Goal: Transaction & Acquisition: Purchase product/service

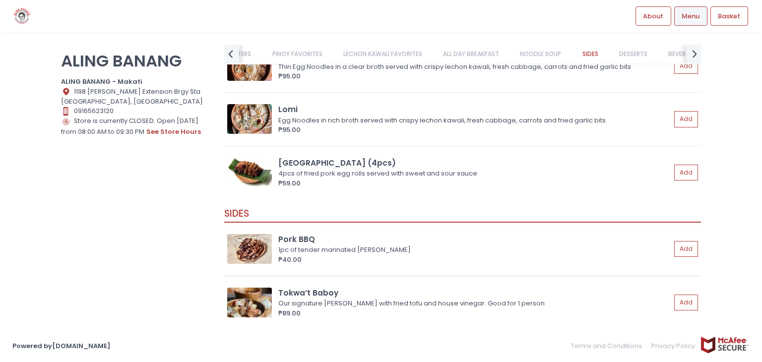
scroll to position [3345, 0]
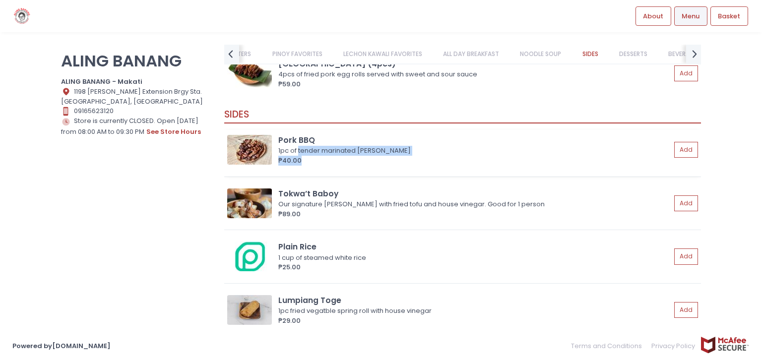
drag, startPoint x: 299, startPoint y: 151, endPoint x: 345, endPoint y: 157, distance: 47.0
click at [345, 157] on div "Pork BBQ 1pc of tender marinated pork skewer ₱40.00" at bounding box center [476, 149] width 396 height 31
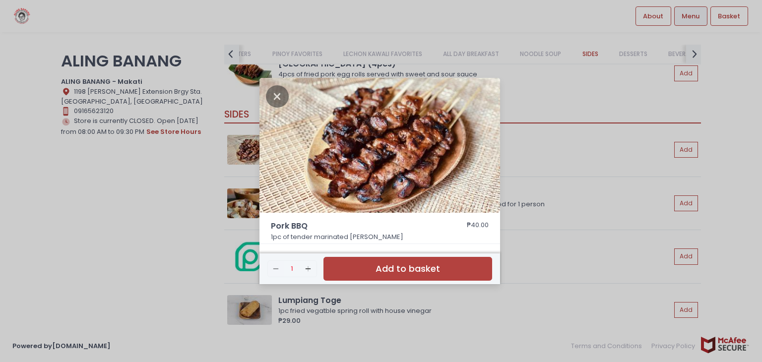
click at [552, 163] on div "Pork BBQ ₱40.00 1pc of tender marinated pork skewer Remove Created with Sketch.…" at bounding box center [381, 181] width 762 height 362
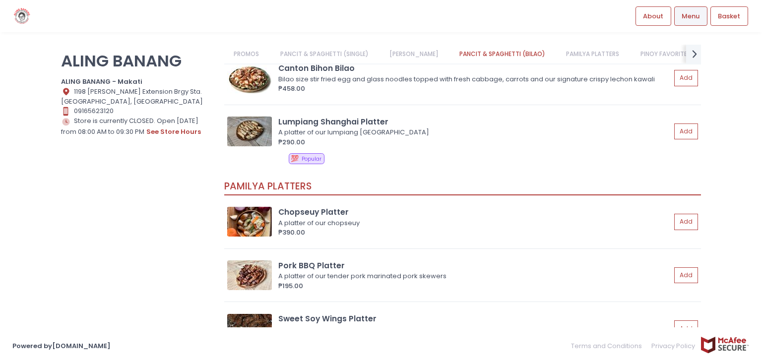
scroll to position [1229, 0]
click at [339, 275] on div "A platter of our tender pork marinated pork skewers" at bounding box center [473, 277] width 390 height 10
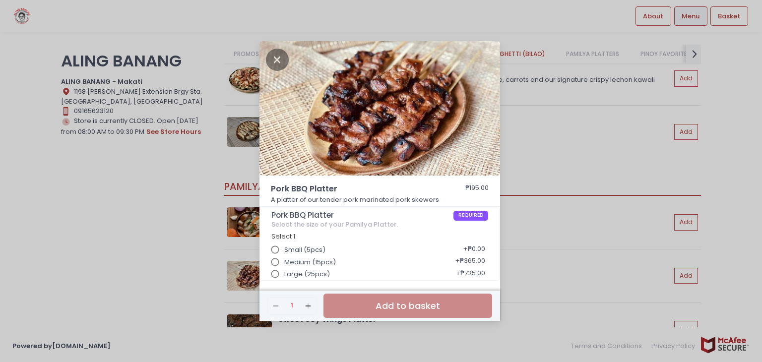
click at [314, 260] on span "Medium (15pcs)" at bounding box center [310, 263] width 52 height 10
click at [285, 260] on input "Medium (15pcs)" at bounding box center [275, 262] width 19 height 19
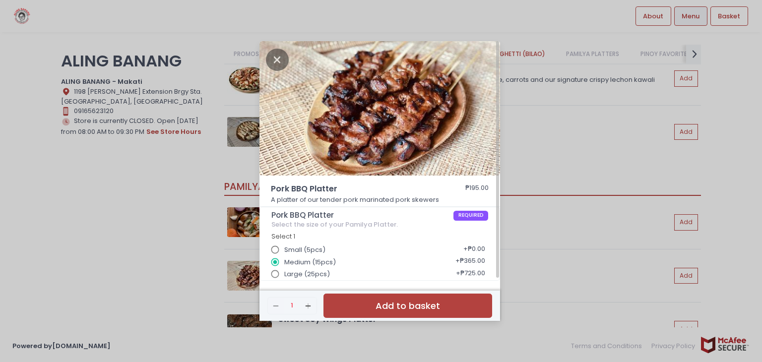
click at [597, 156] on div "Pork BBQ Platter ₱195.00 A platter of our tender pork marinated pork skewers Po…" at bounding box center [381, 181] width 762 height 362
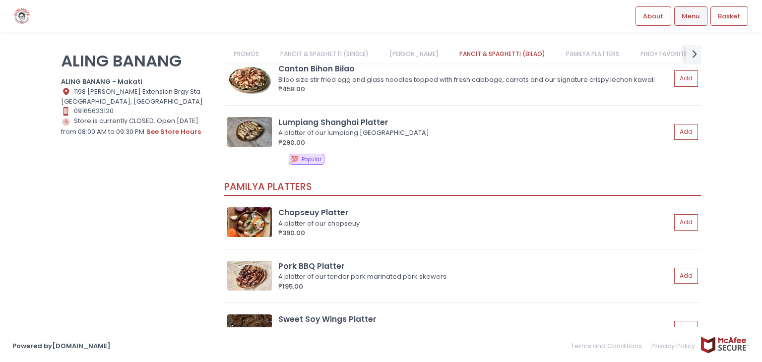
click at [255, 126] on img at bounding box center [249, 132] width 45 height 30
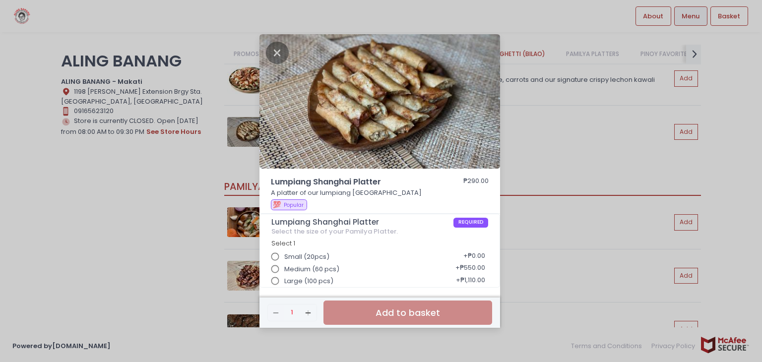
click at [570, 141] on div "Lumpiang Shanghai Platter ₱290.00 A platter of our lumpiang [GEOGRAPHIC_DATA] 💯…" at bounding box center [381, 181] width 762 height 362
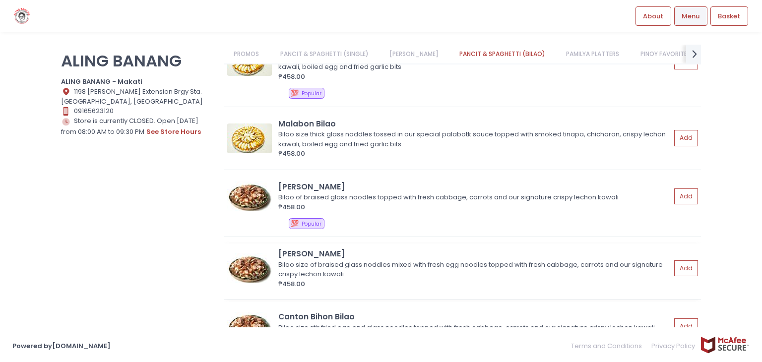
scroll to position [1030, 0]
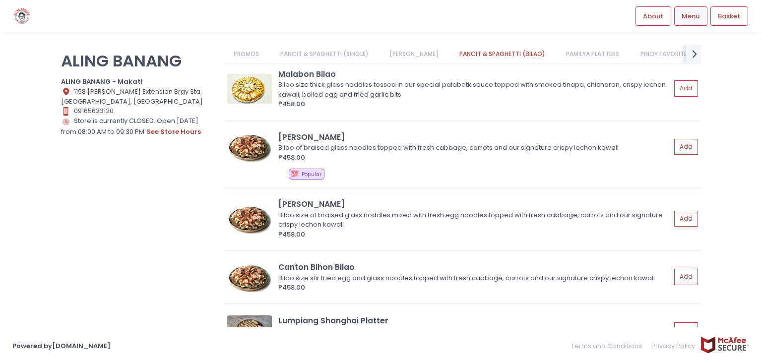
click at [416, 215] on div "Bilao size of braised glass noddles mixed with fresh egg noodles topped with fr…" at bounding box center [473, 219] width 390 height 19
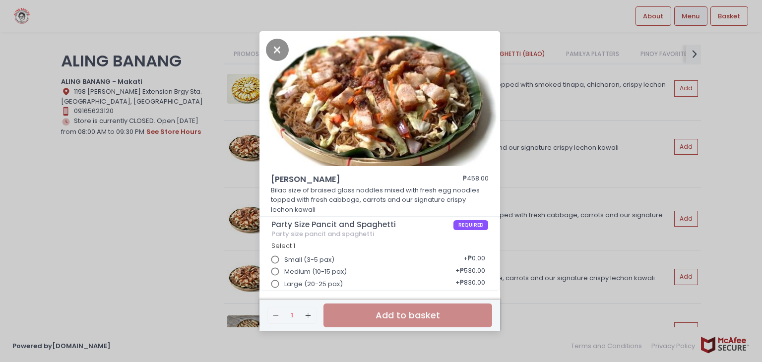
click at [333, 272] on span "Medium (10-15 pax)" at bounding box center [315, 272] width 63 height 10
click at [285, 272] on input "Medium (10-15 pax)" at bounding box center [275, 272] width 19 height 19
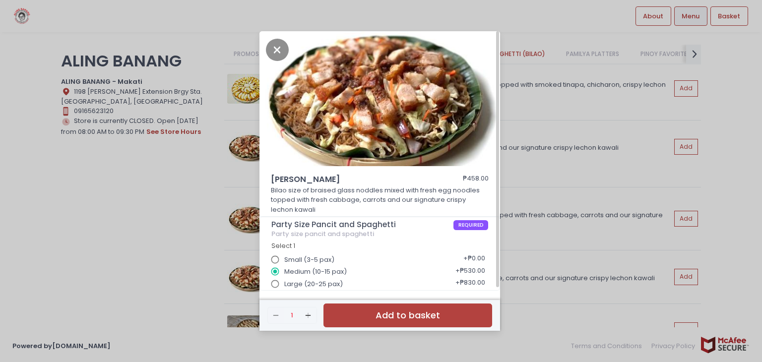
click at [177, 210] on div "[PERSON_NAME] Bilao ₱458.00 Bilao size of braised glass noddles mixed with fres…" at bounding box center [381, 181] width 762 height 362
